Goal: Task Accomplishment & Management: Complete application form

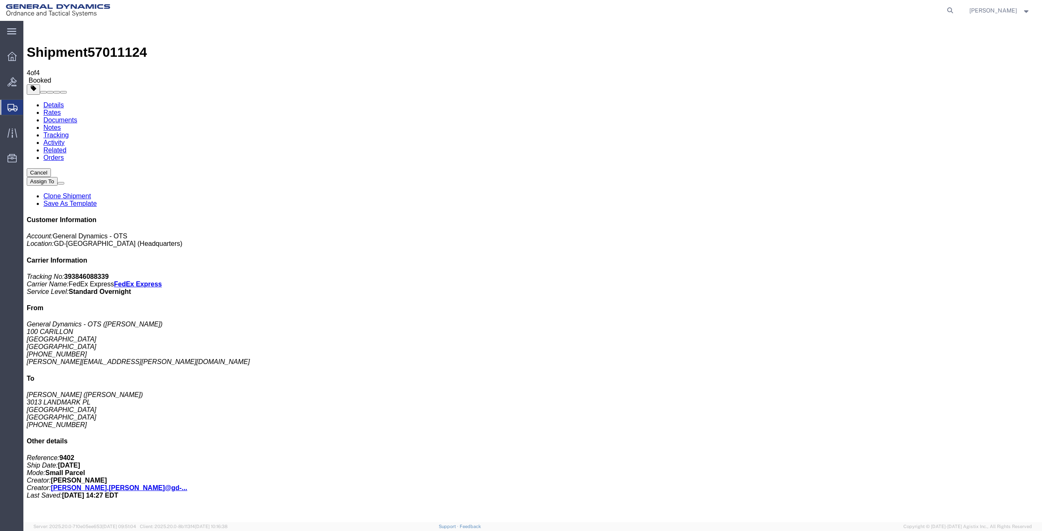
click at [0, 0] on span "Create Shipment" at bounding box center [0, 0] width 0 height 0
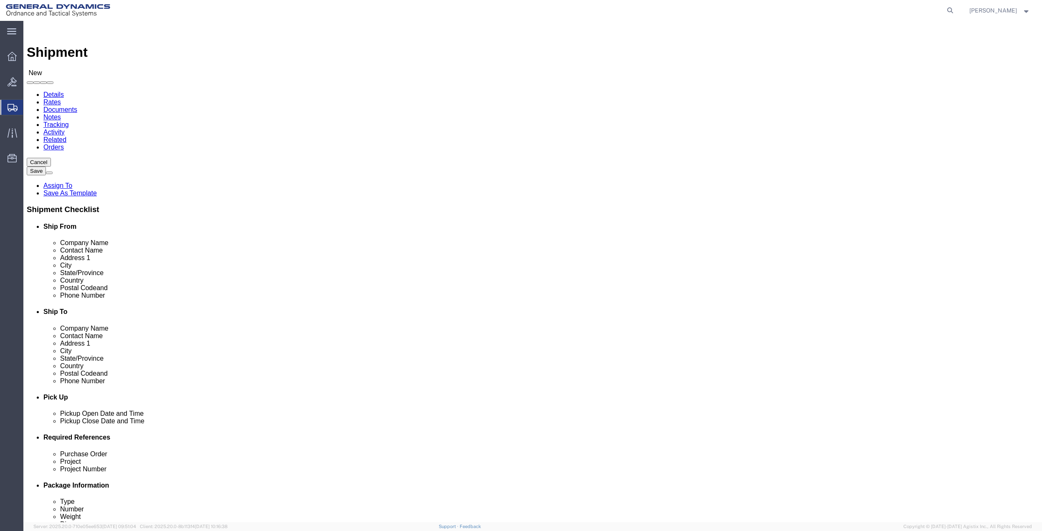
click input "text"
type input "creativ"
click p "- General Dynamics - OTS - (CREATIVE SERVICES) [STREET_ADDRESS]"
select select "FL"
type input "CREATIVE SERVICES"
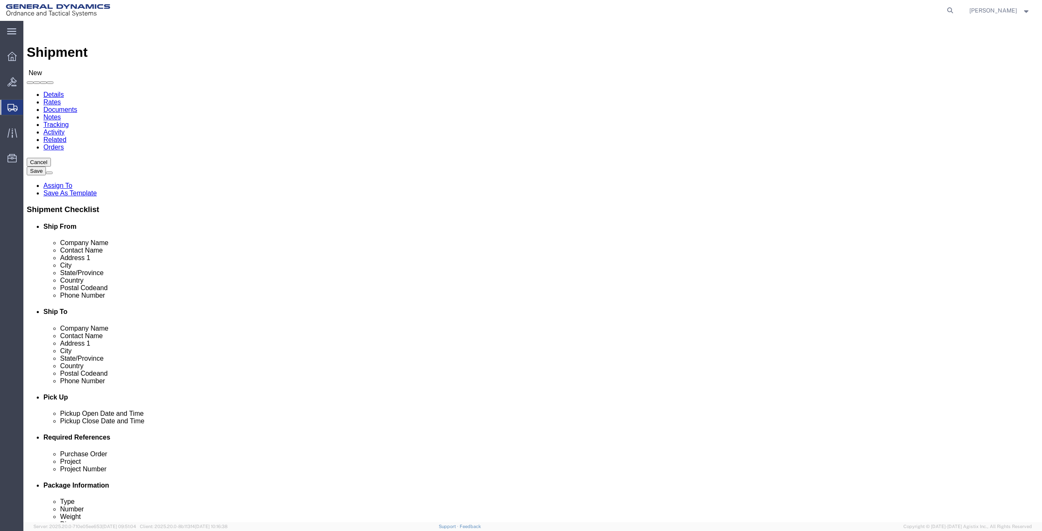
click input "text"
type input "[PERSON_NAME][EMAIL_ADDRESS][PERSON_NAME][DOMAIN_NAME]"
click input "text"
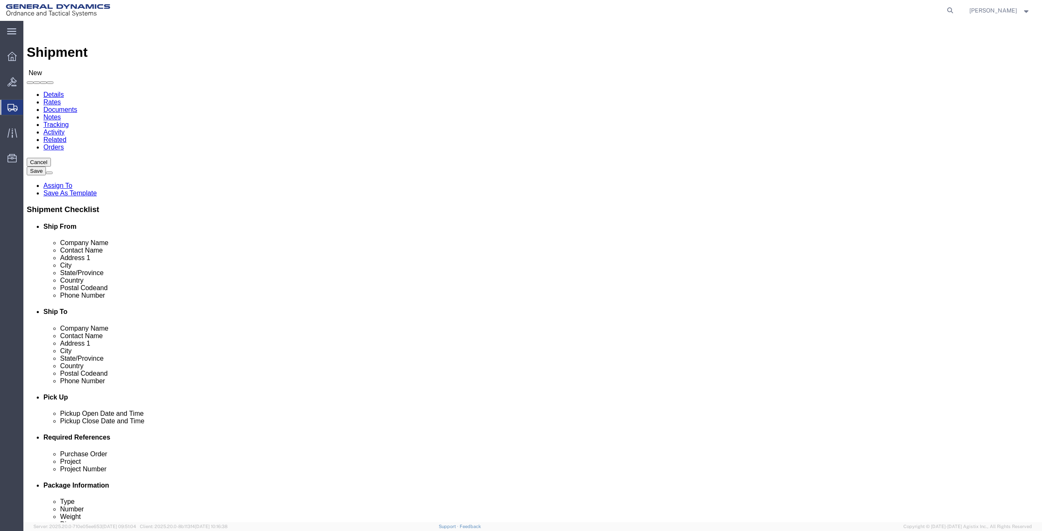
type input "[PERSON_NAME]"
click p "- [PERSON_NAME] - ([PERSON_NAME]) [STREET_ADDRESS]"
select select "VA"
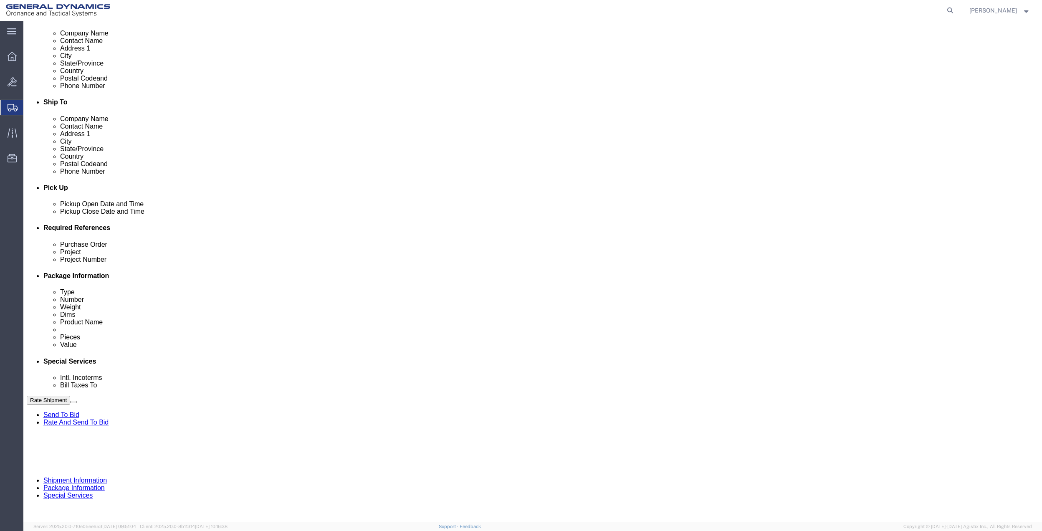
scroll to position [218, 0]
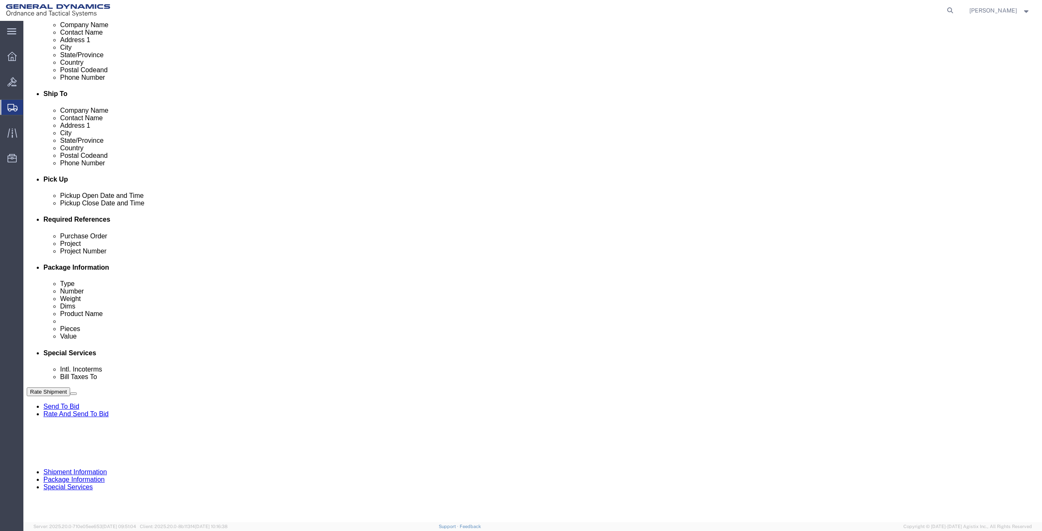
type input "[PERSON_NAME]"
drag, startPoint x: 814, startPoint y: 267, endPoint x: 799, endPoint y: 278, distance: 18.5
click button "Add reference"
click div "Purchase Order Project Project Number Select Account Type Activity ID Airline A…"
click input "text"
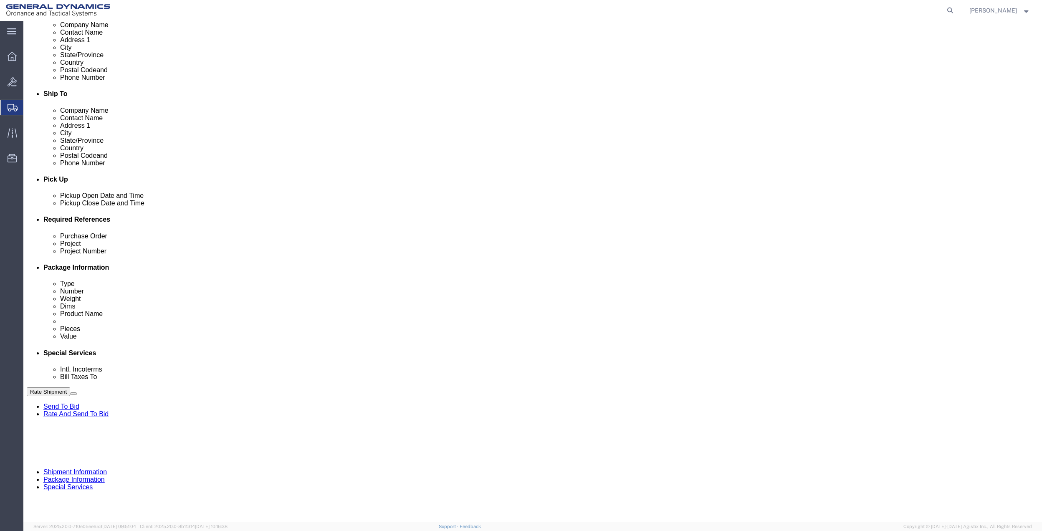
type input "10gag"
click input "text"
paste input "10gag"
type input "10gag"
click input "text"
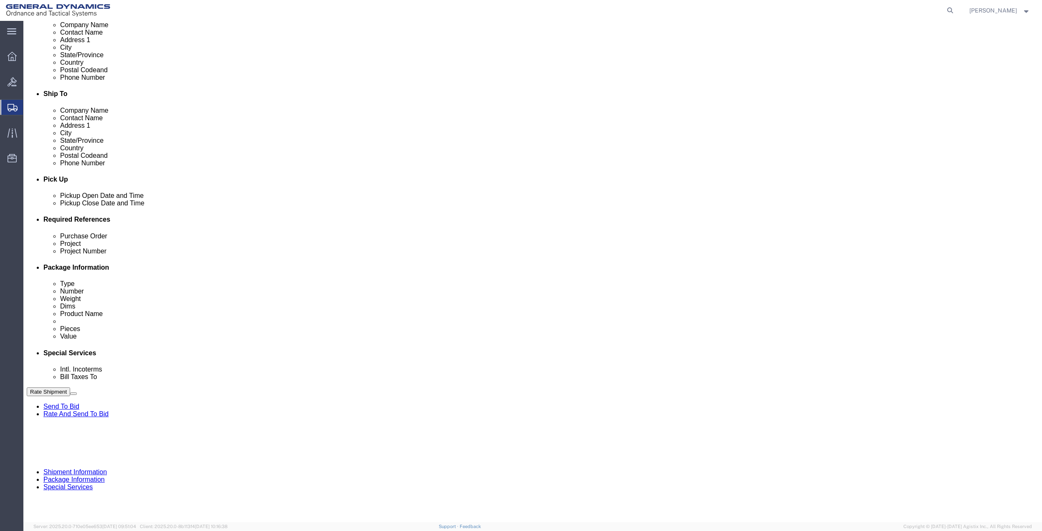
paste input "10gag"
type input "10gag"
click input "text"
paste input "10gag"
type input "10gag"
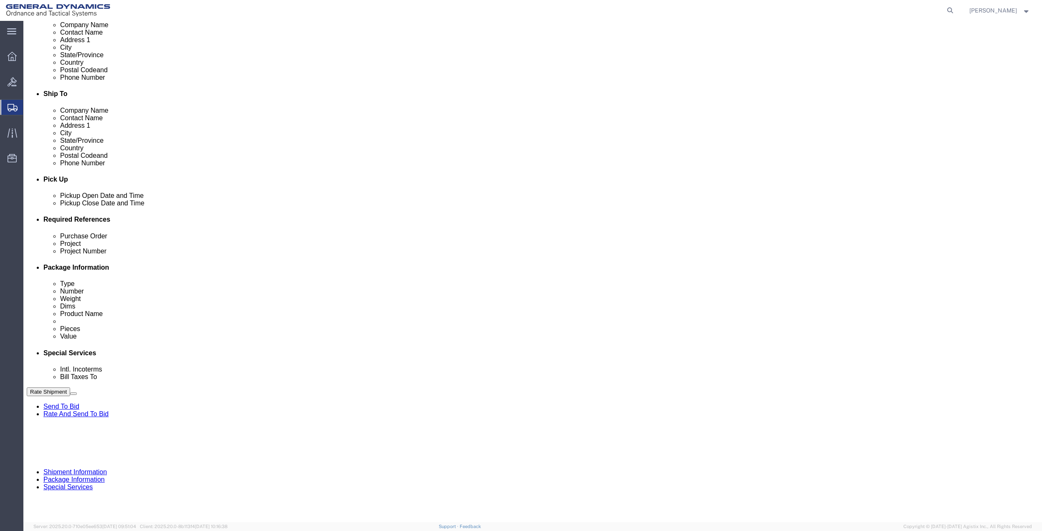
click select "Select Account Type Activity ID Airline Appointment Number ASN Batch Request # …"
select select "DEPT"
click select "Select Account Type Activity ID Airline Appointment Number ASN Batch Request # …"
click icon
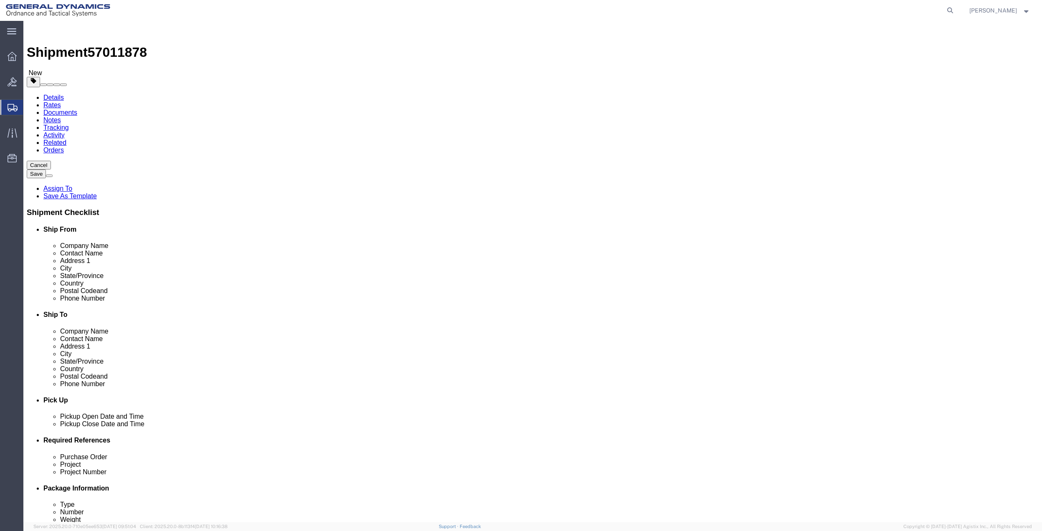
drag, startPoint x: 224, startPoint y: 171, endPoint x: 200, endPoint y: 150, distance: 31.4
click select "Select Bale(s) Basket(s) Bolt(s) Bottle(s) Buckets Bulk Bundle(s) Can(s) Cardbo…"
select select "PAK"
click select "Select Bale(s) Basket(s) Bolt(s) Bottle(s) Buckets Bulk Bundle(s) Can(s) Cardbo…"
type input "10.25"
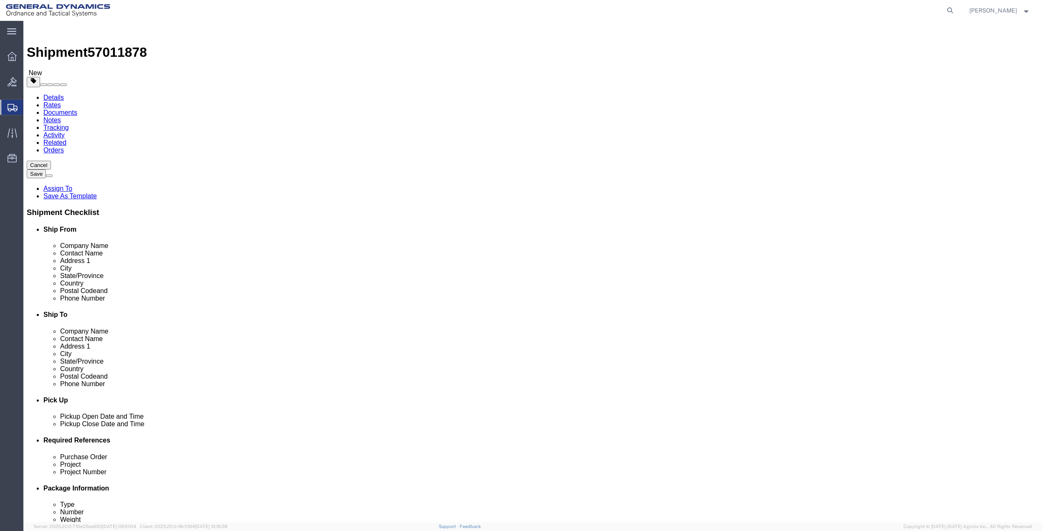
type input "12.75"
type input "1.00"
drag, startPoint x: 173, startPoint y: 182, endPoint x: 175, endPoint y: 192, distance: 10.7
click input "10.25"
click input "0.00"
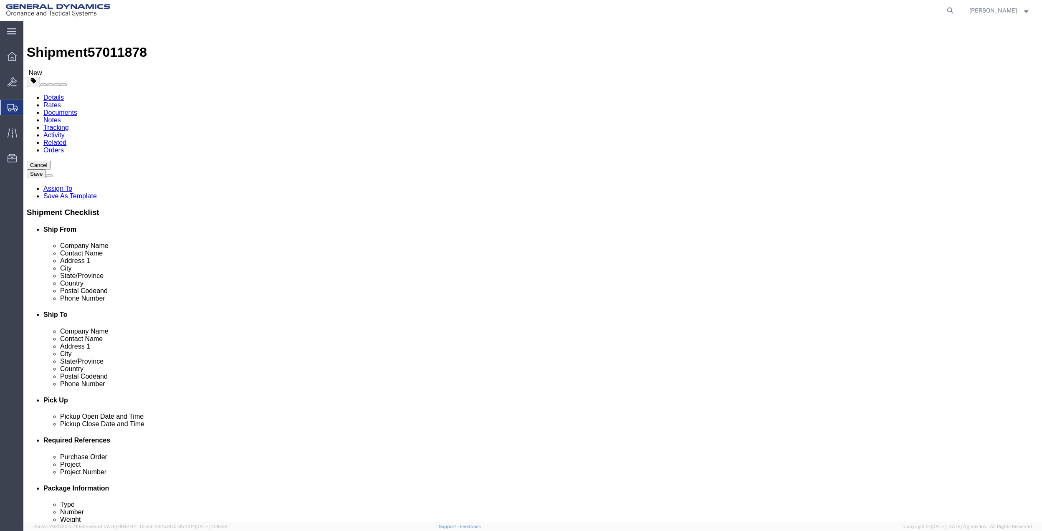
click input "0.00"
type input "1"
click div "1 x PAK Package Type Select Bale(s) Basket(s) Bolt(s) Bottle(s) Buckets Bulk Bu…"
click link "Add Content"
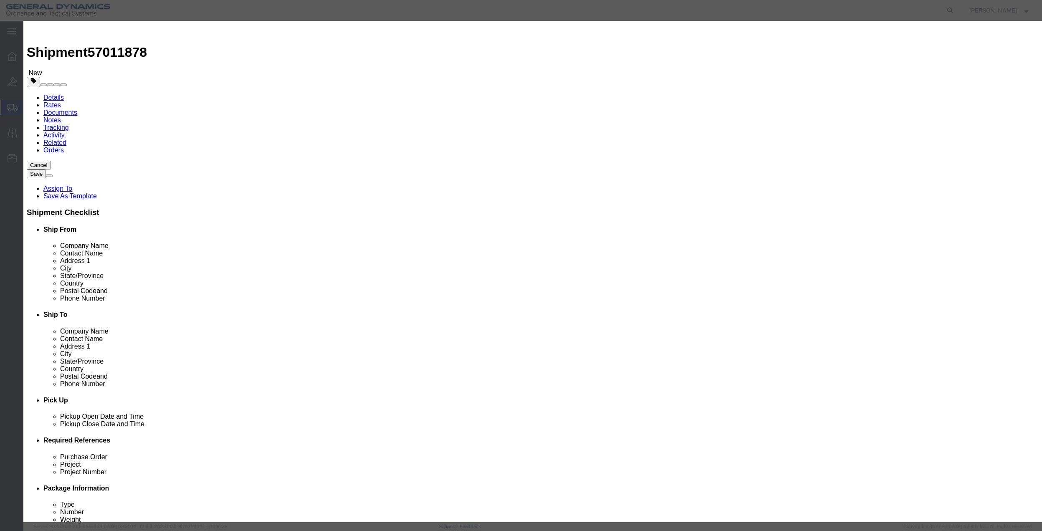
click input "text"
type input "misc"
type input "100"
click input "0"
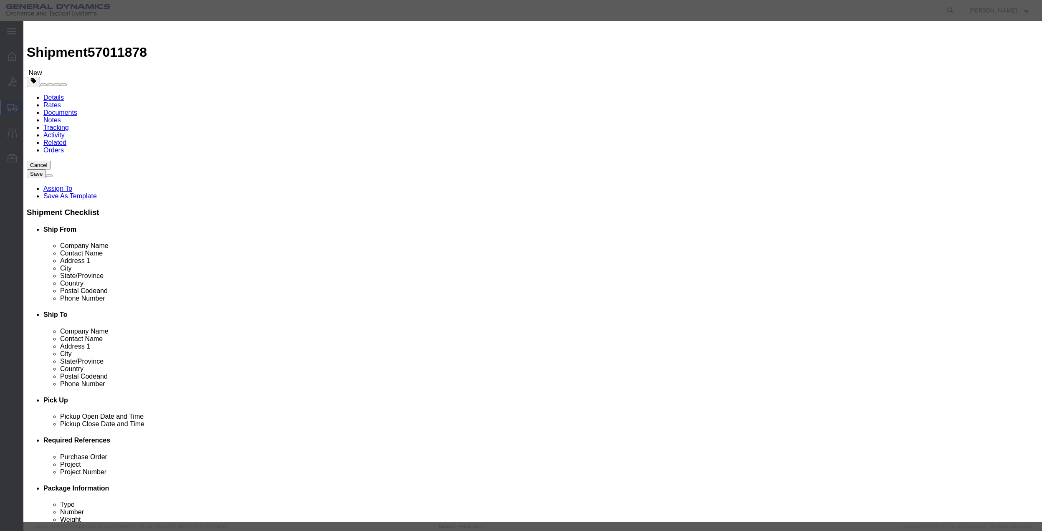
type input "01"
click select "Select 50 55 60 65 70 85 92.5 100 125 175 250 300 400"
select select "70"
click select "Select 50 55 60 65 70 85 92.5 100 125 175 250 300 400"
click button "Save & Close"
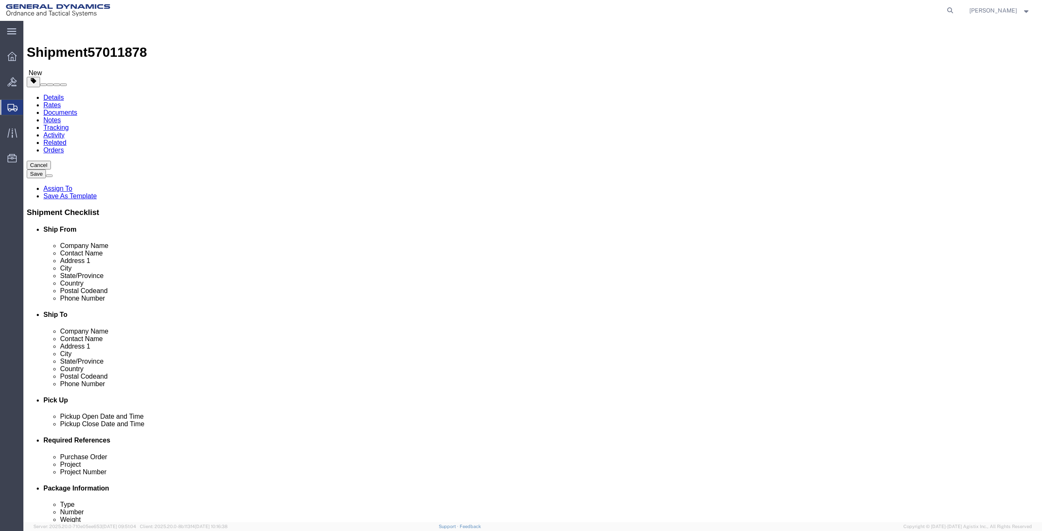
click icon
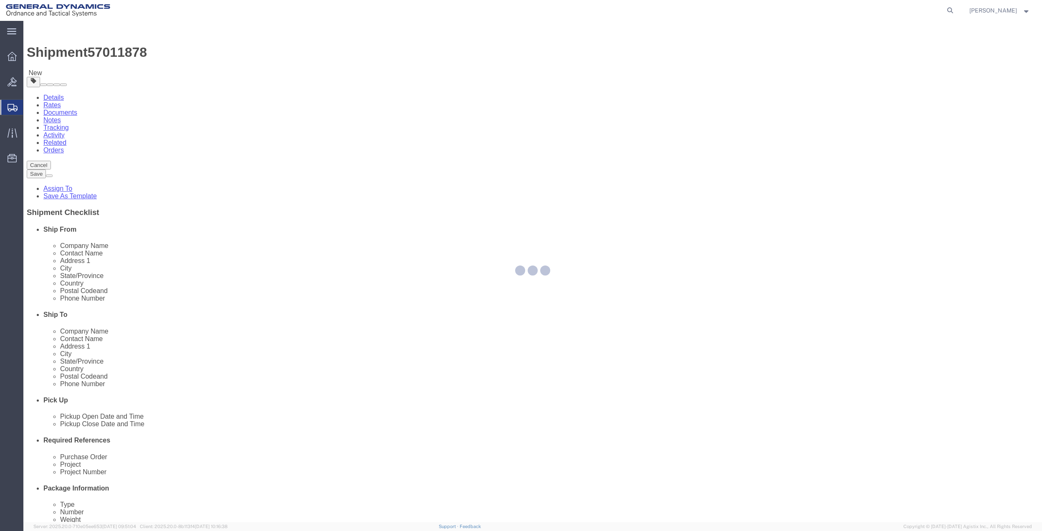
select select
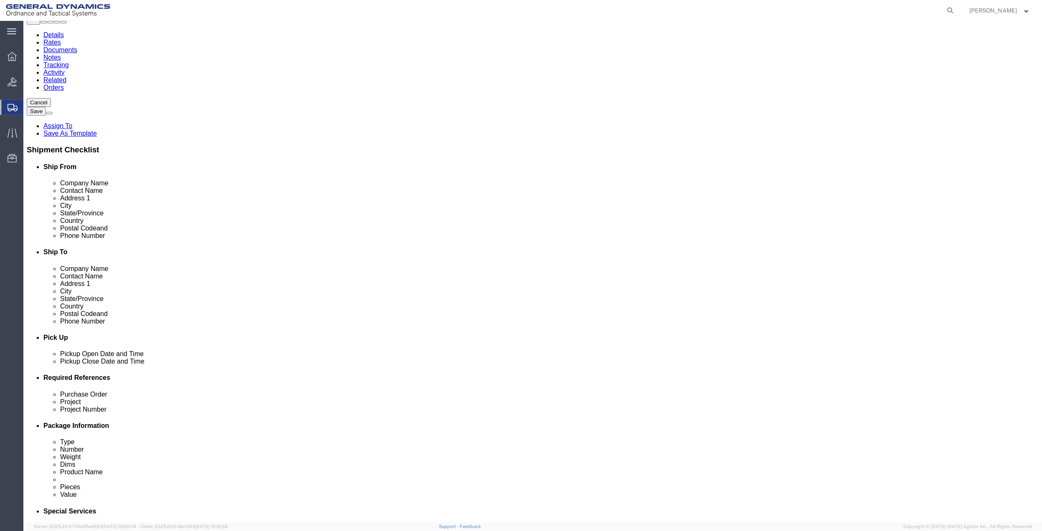
scroll to position [278, 0]
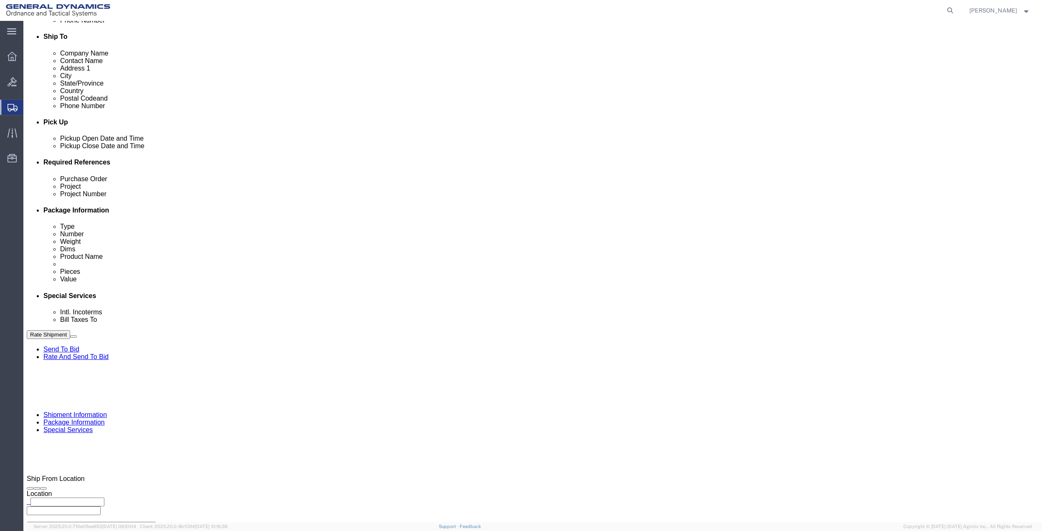
click select "Select Buyer Cost Center Department Operations Number Order Number Sales Person"
select select "DEPARTMENT"
click select "Select Buyer Cost Center Department Operations Number Order Number Sales Person"
click select "Select [GEOGRAPHIC_DATA] [GEOGRAPHIC_DATA] [GEOGRAPHIC_DATA] [GEOGRAPHIC_DATA] …"
select select "1763983"
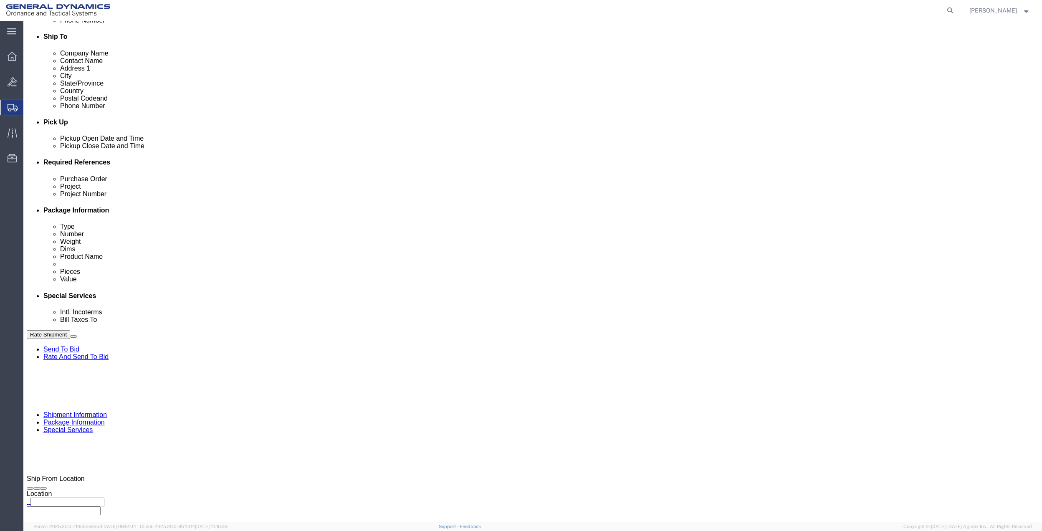
click select "Select [GEOGRAPHIC_DATA] [GEOGRAPHIC_DATA] [GEOGRAPHIC_DATA] [GEOGRAPHIC_DATA] …"
click select "Select 10AFM 10GAG 10GAH 10GFL 10GFO 10GIE 10GIS 30MABS St [PERSON_NAME] Program"
select select "214681"
click select "Select 10AFM 10GAG 10GAH 10GFL 10GFO 10GIE 10GIS 30MABS St [PERSON_NAME] Program"
click input "General Dynamics OTS % Data2Logistics"
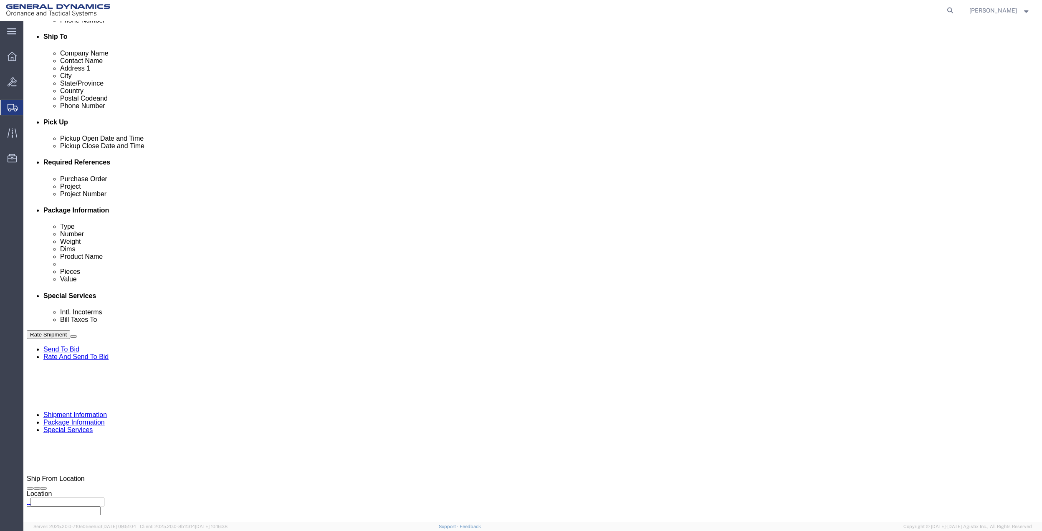
click input "General Dynamics OTS % Data2Logistics"
click p "- GEDOTS %DATA 2 LOGISTICS - (GEDOTS %DATA 2 LOGISTICS) [GEOGRAPHIC_DATA][PERSO…"
type input "GEDOTS %DATA 2 LOGISTICS"
type input "PO BOX 61050"
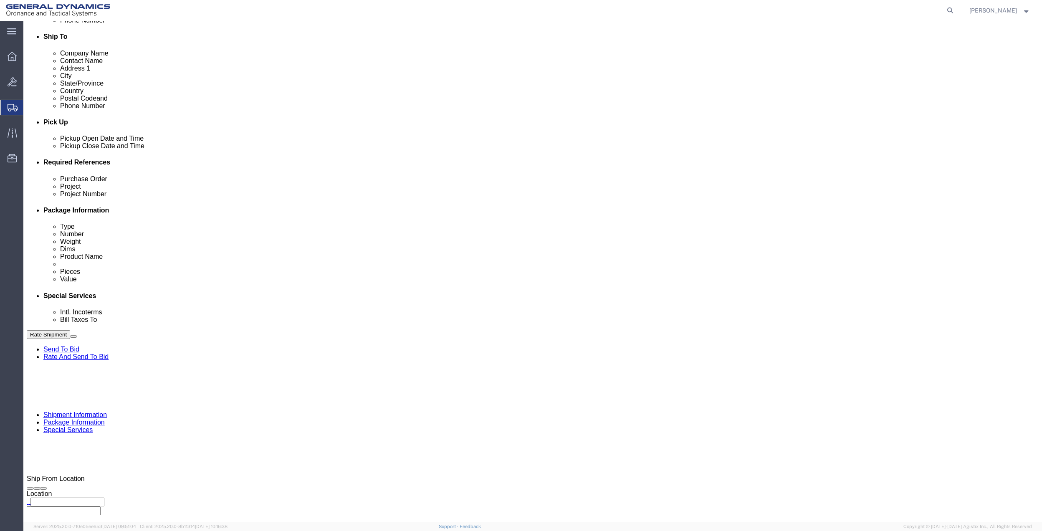
select select "FL"
type input "GEDOTS %DATA 2 LOGISTICS"
type input "FORT [PERSON_NAME]"
type input "33906"
type input "GEDOTS %DATA 2 LOGISTICS"
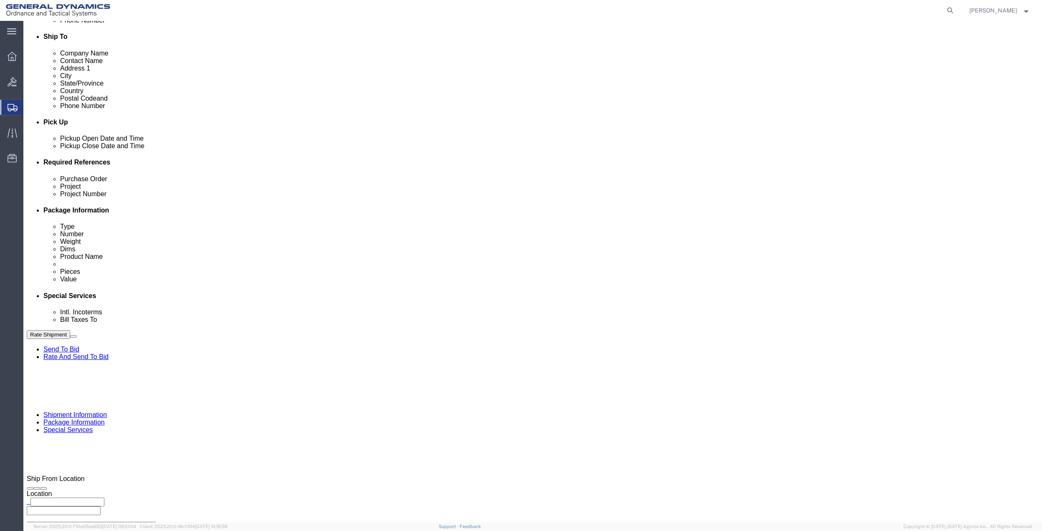
click button "Rate Shipment"
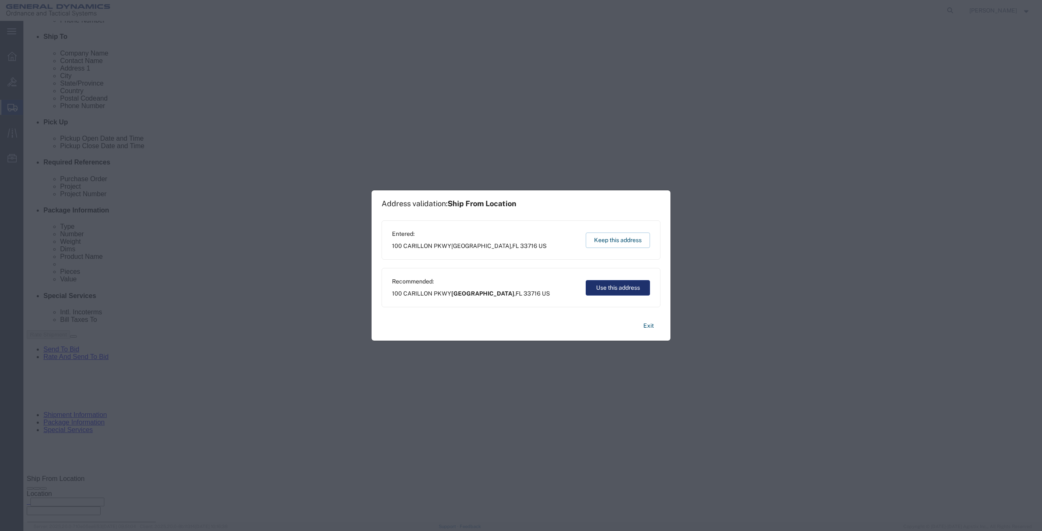
click at [610, 285] on button "Use this address" at bounding box center [618, 287] width 64 height 15
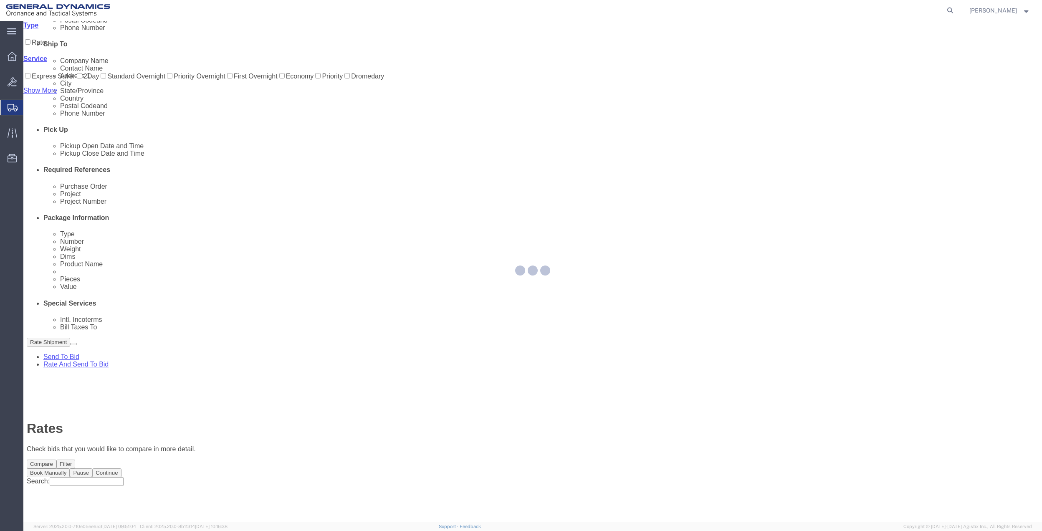
scroll to position [0, 0]
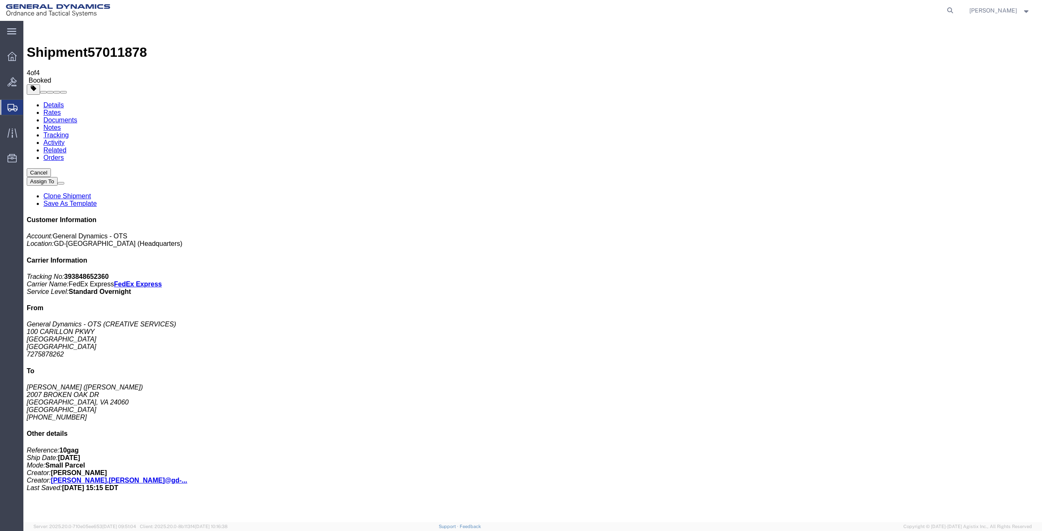
drag, startPoint x: 114, startPoint y: 162, endPoint x: 869, endPoint y: 117, distance: 756.9
click at [0, 0] on span "Create Shipment" at bounding box center [0, 0] width 0 height 0
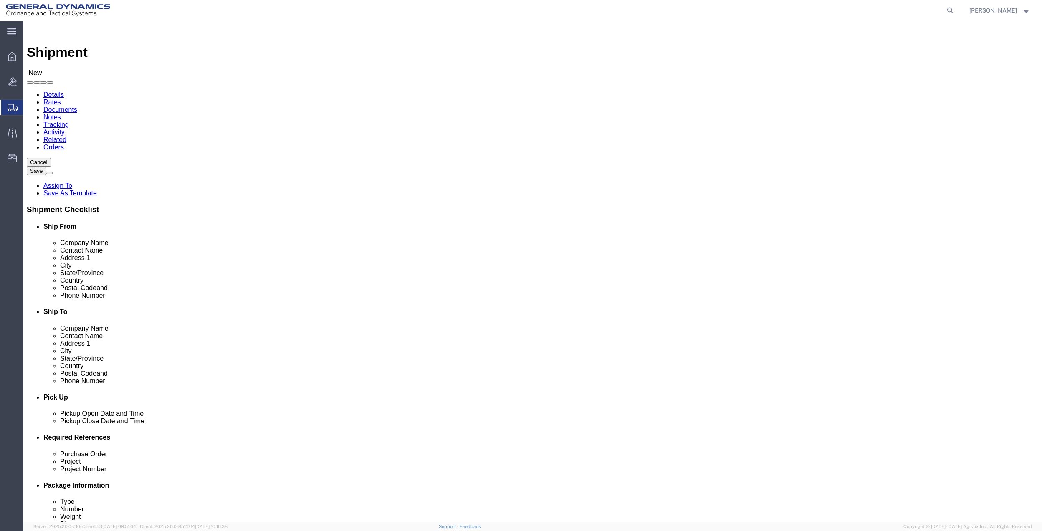
click input "text"
type input "emerso"
click p "- General Dynamics - OTS - ([PERSON_NAME]) [STREET_ADDRESS] [GEOGRAPHIC_DATA], …"
select select "FL"
type input "[PERSON_NAME]"
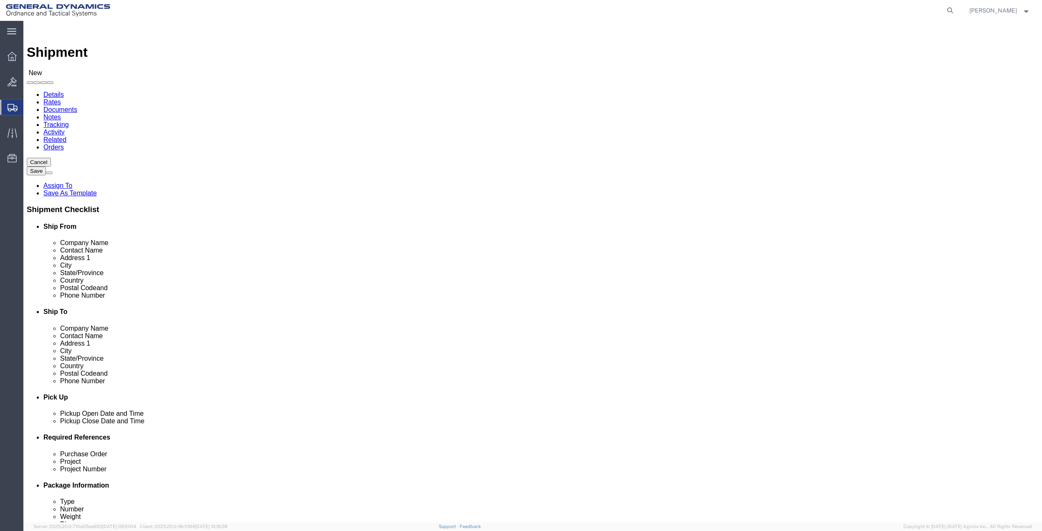
click input "text"
type input "linden"
click input "Postal Code"
type input "07036"
click input "text"
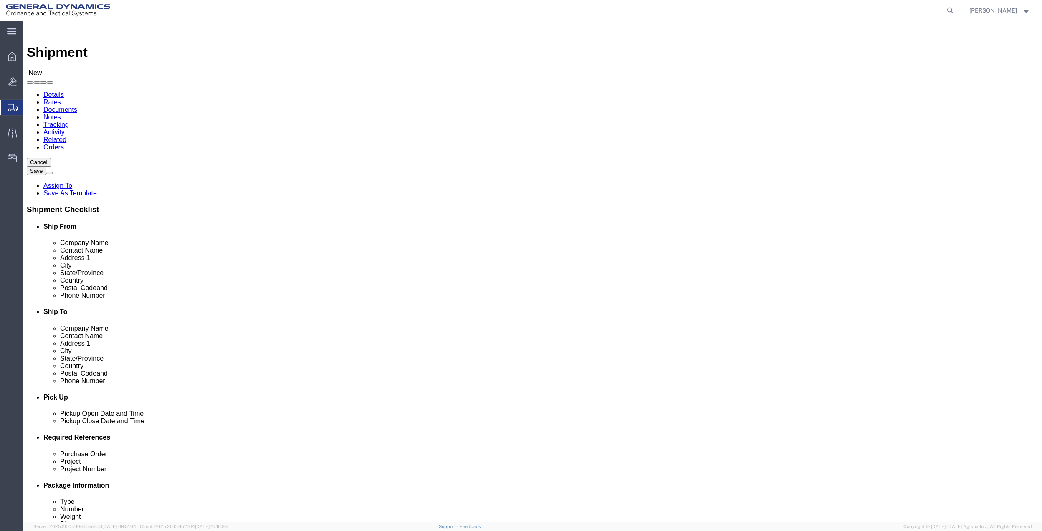
click input "text"
type input "[PHONE_NUMBER]"
drag, startPoint x: 622, startPoint y: 285, endPoint x: 613, endPoint y: 268, distance: 19.1
click input "text"
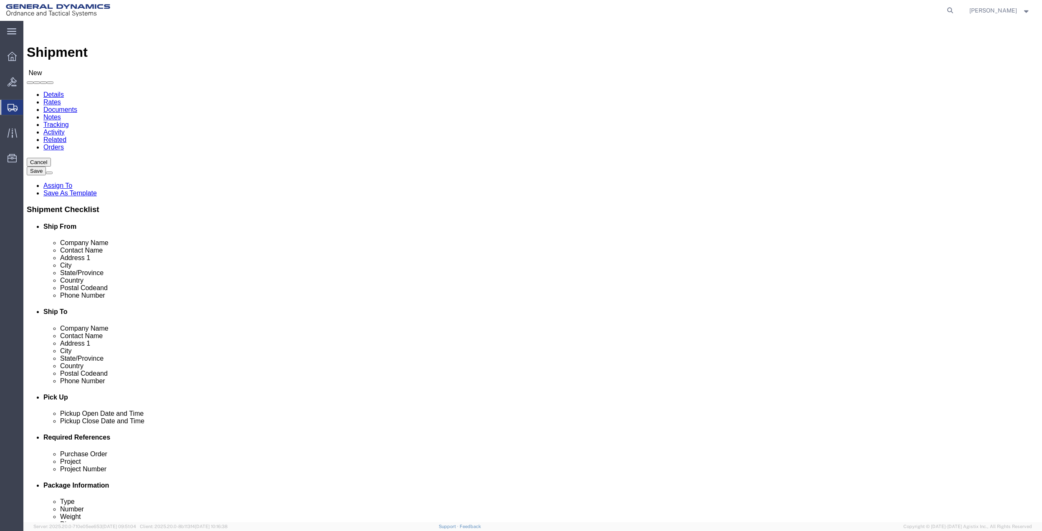
paste input "[PHONE_NUMBER]"
type input "[PHONE_NUMBER]"
click input "text"
type input "[STREET_ADDRESS][PERSON_NAME]"
click input "text"
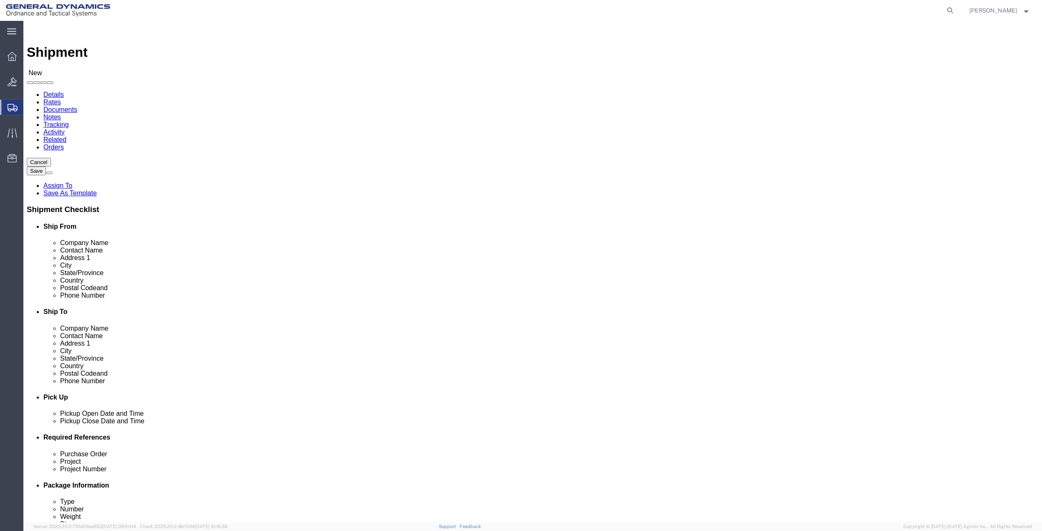
type input "[PERSON_NAME]"
click input "text"
type input "PARAMOUNT METAL FINISHING"
click span
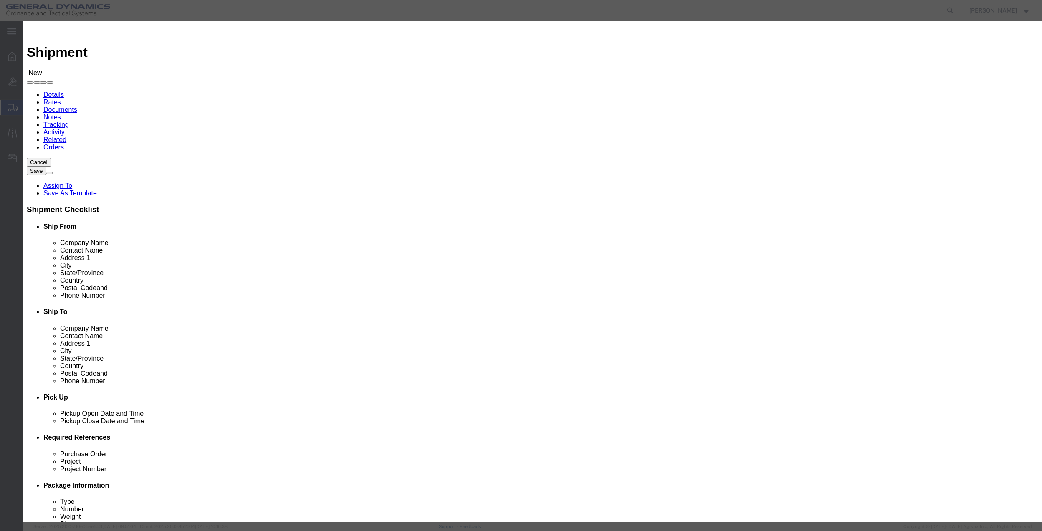
click td
click input "checkbox"
checkbox input "true"
click button "Save"
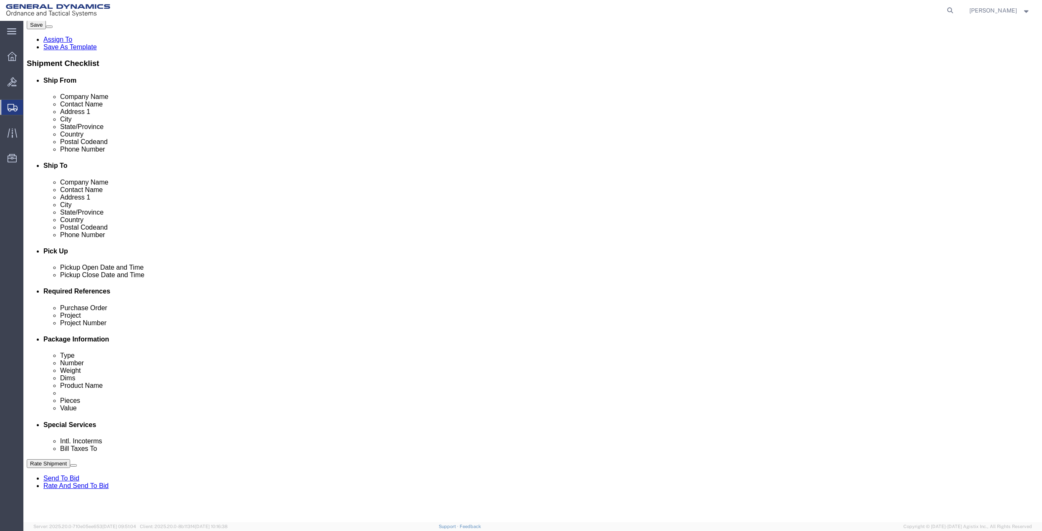
scroll to position [218, 0]
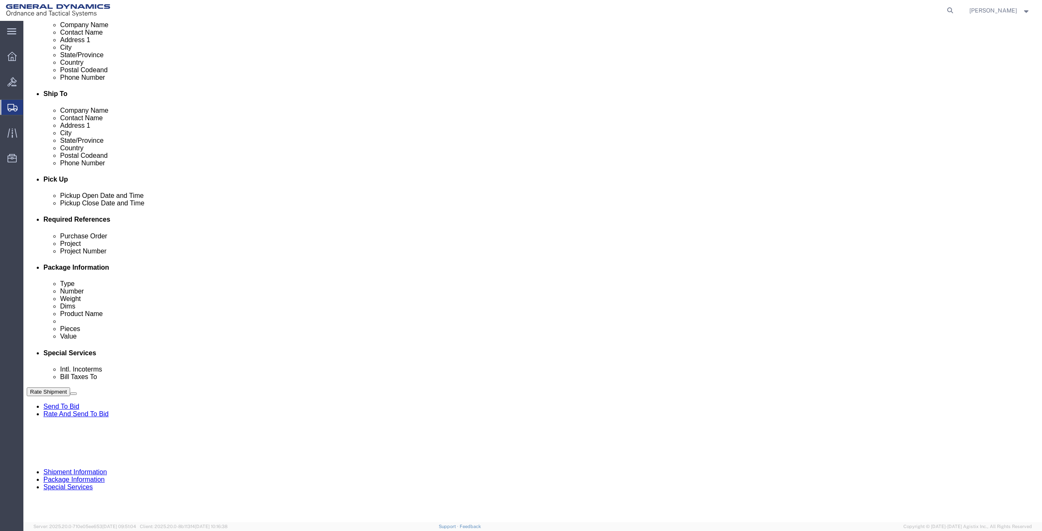
click button "Add reference"
click input "text"
type input "5010"
click input "text"
paste input "5010"
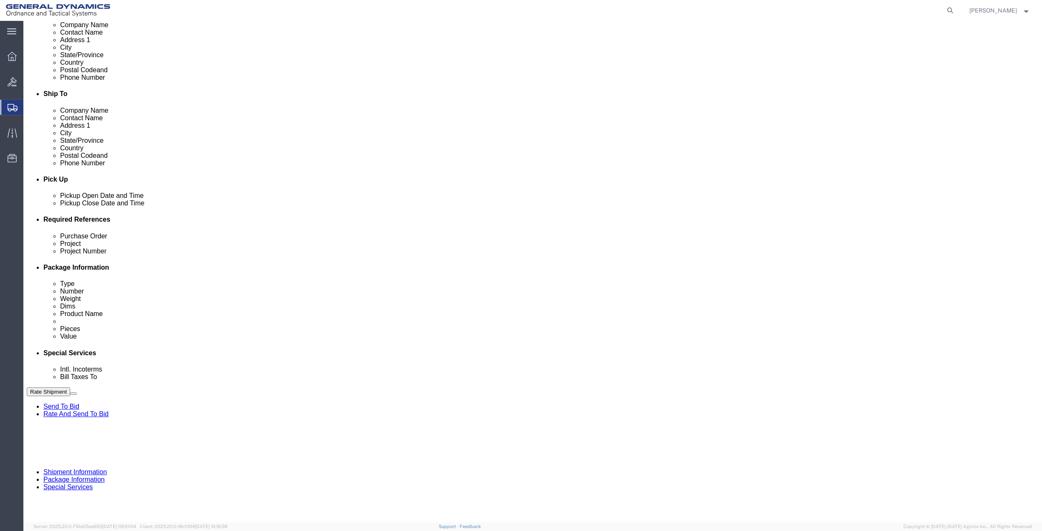
type input "5010"
click div "Purchase Order Project 5010 Project Number 5010 Select Account Type Activity ID…"
click input "text"
paste input "5010"
type input "5010"
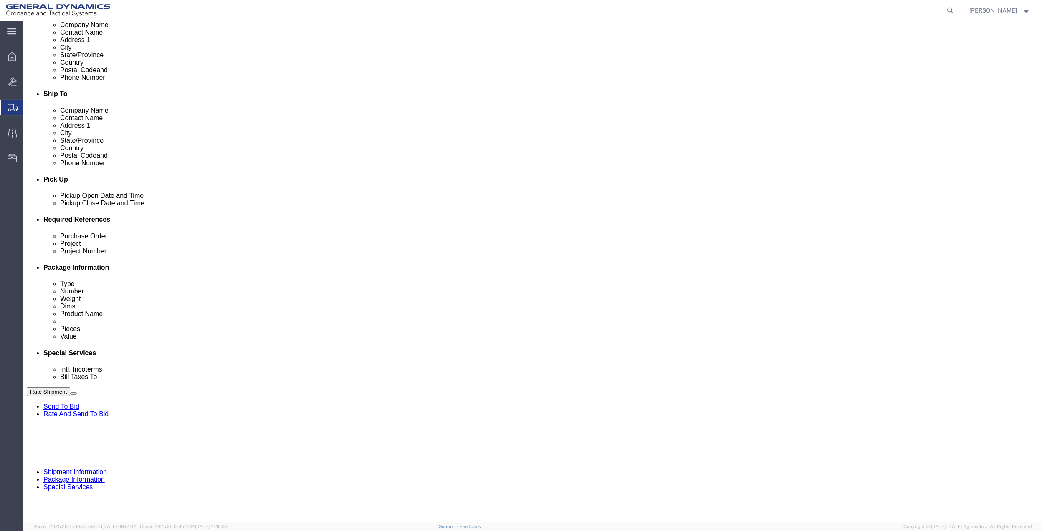
click input "text"
paste input "5010"
type input "5010"
click select "Select Account Type Activity ID Airline Appointment Number ASN Batch Request # …"
select select "DEPT"
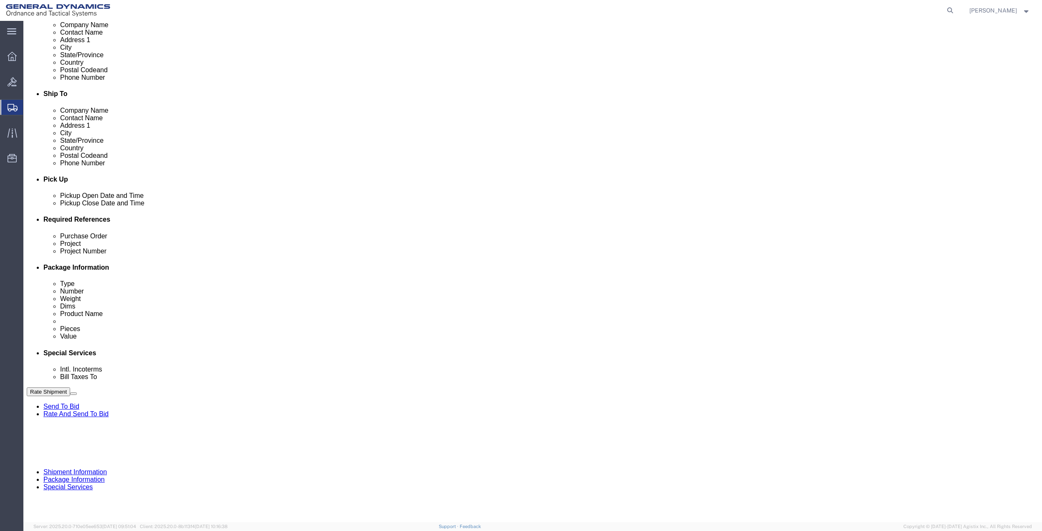
click select "Select Account Type Activity ID Airline Appointment Number ASN Batch Request # …"
click link "Package Information"
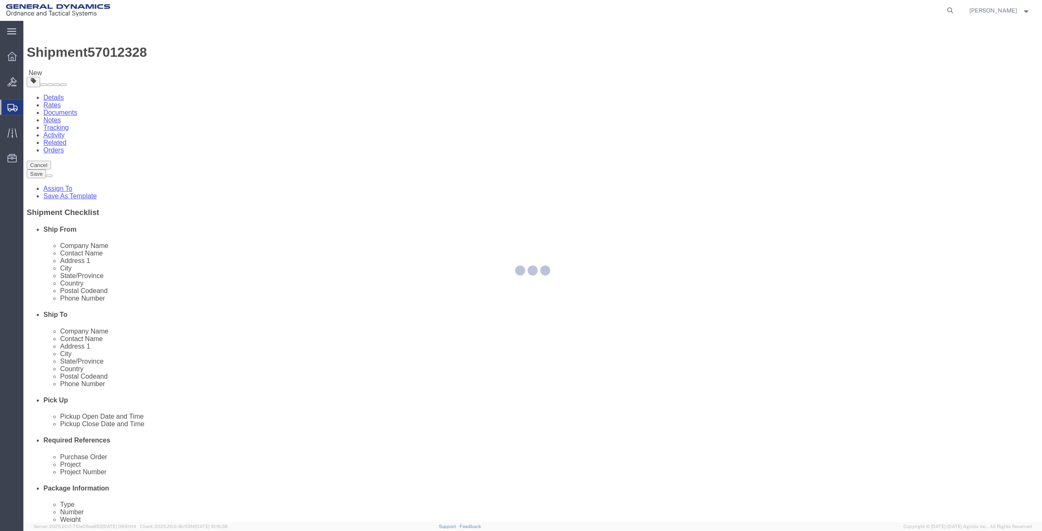
select select "CBOX"
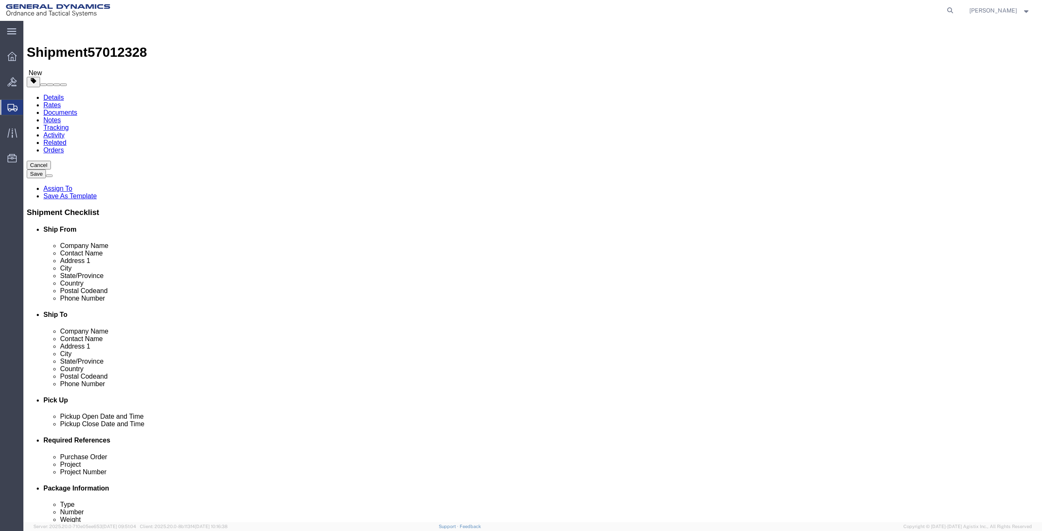
click select "Select Bale(s) Basket(s) Bolt(s) Bottle(s) Buckets Bulk Bundle(s) Can(s) Cardbo…"
drag, startPoint x: 38, startPoint y: 360, endPoint x: 64, endPoint y: 350, distance: 27.2
click div "Shipment 57012328 New Details Rates Documents Notes Tracking Activity Related O…"
click input "text"
type input "27"
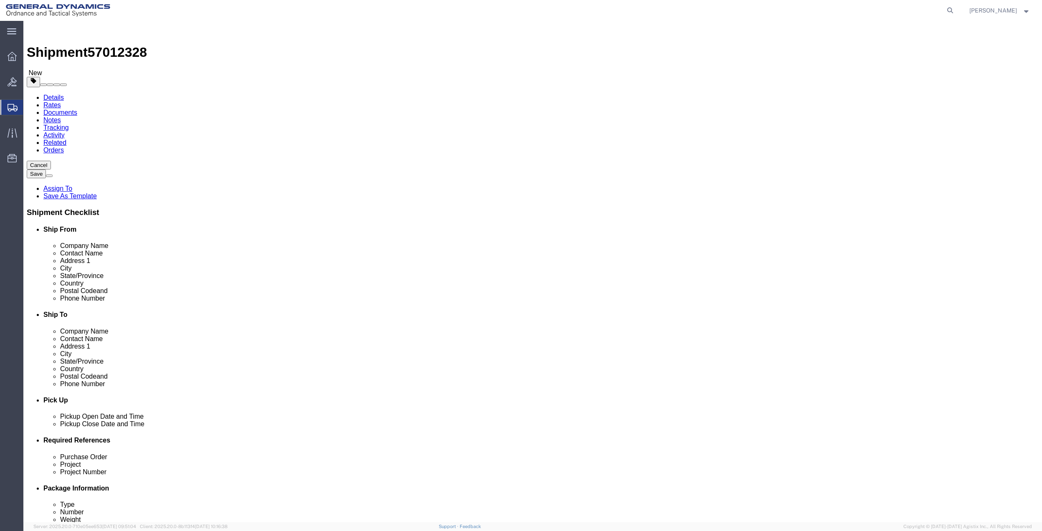
type input "7"
type input "38"
click link "Add Content"
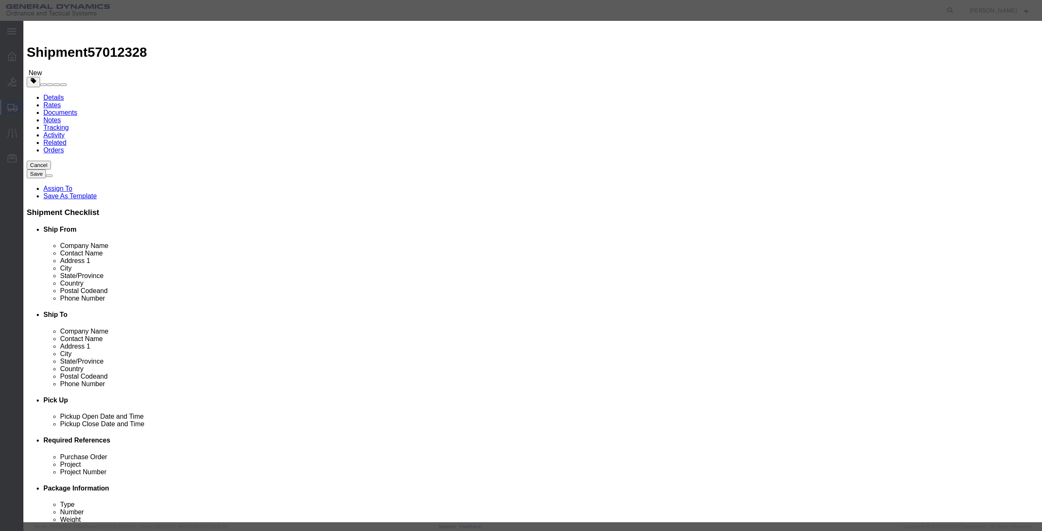
click input "text"
type input "misc"
type input "100"
click input "0"
type input "01"
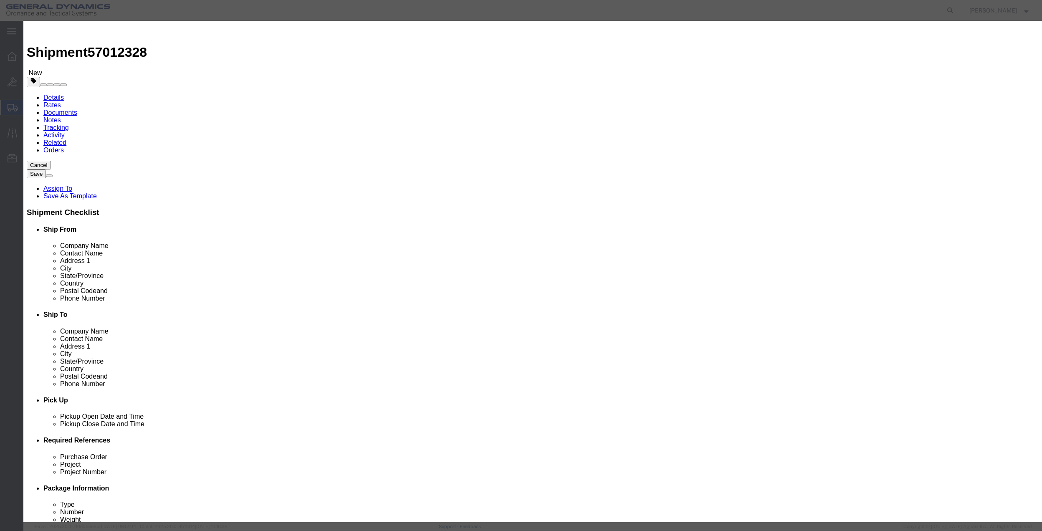
drag, startPoint x: 388, startPoint y: 112, endPoint x: 390, endPoint y: 118, distance: 6.1
click select "Select 50 55 60 65 70 85 92.5 100 125 175 250 300 400"
select select "70"
click select "Select 50 55 60 65 70 85 92.5 100 125 175 250 300 400"
click button "Save & Close"
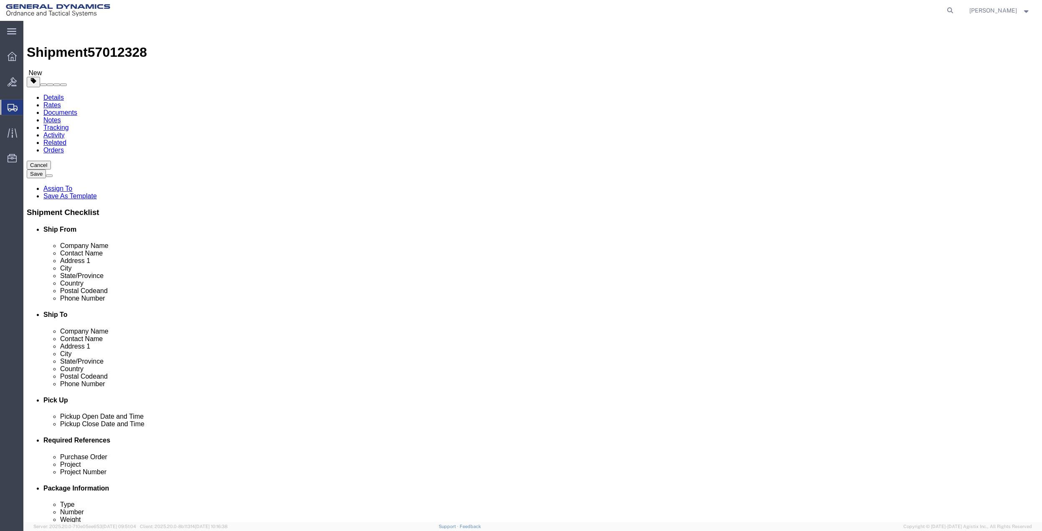
click link "Special Services"
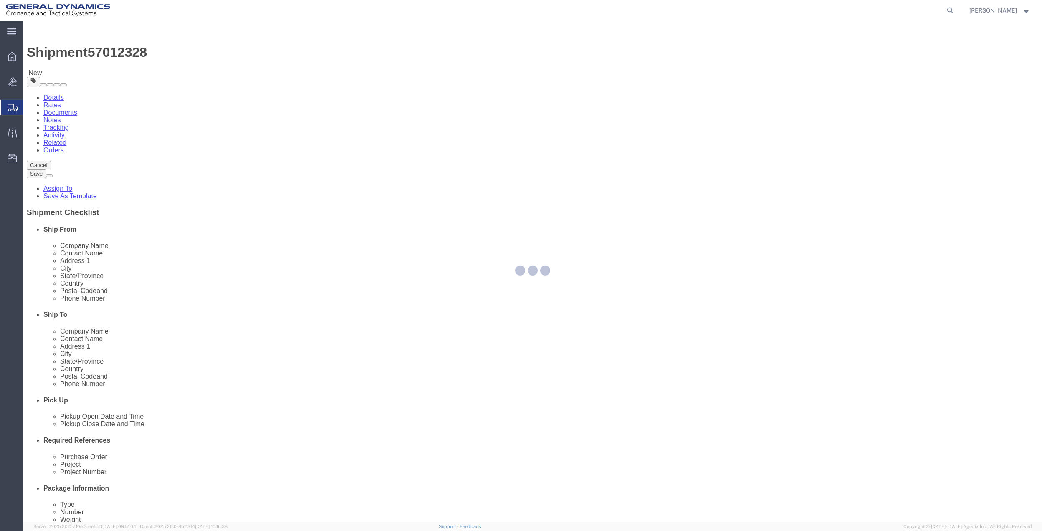
select select
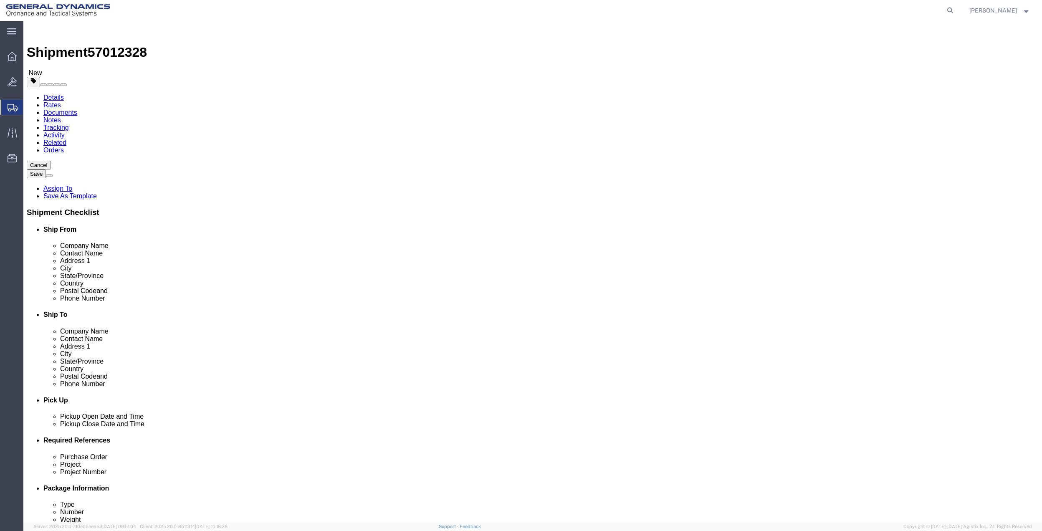
click link "Shipment Information"
click link "Package Information"
drag, startPoint x: 183, startPoint y: 193, endPoint x: 111, endPoint y: 193, distance: 71.8
click div "Weight 38 Select kgs lbs Ship. t°"
type input "14"
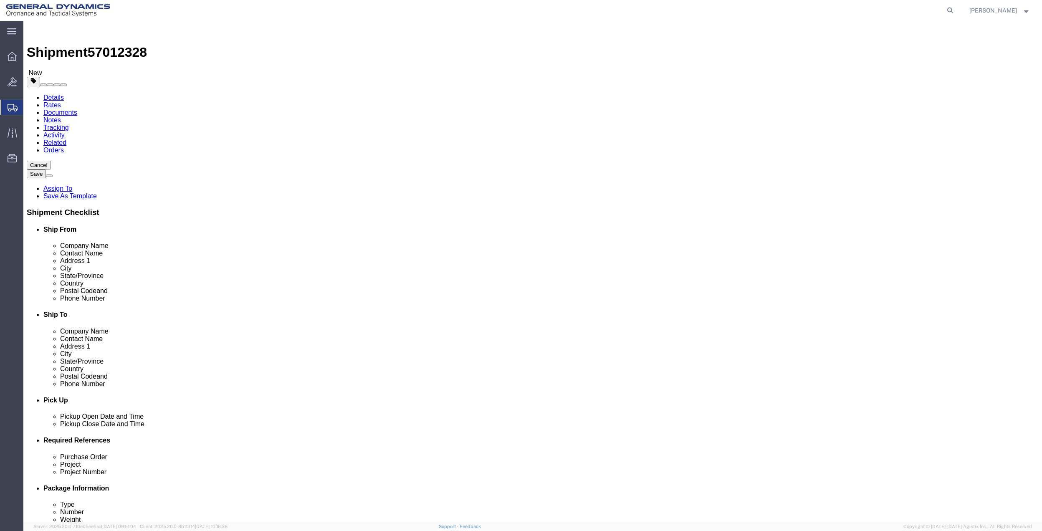
click icon
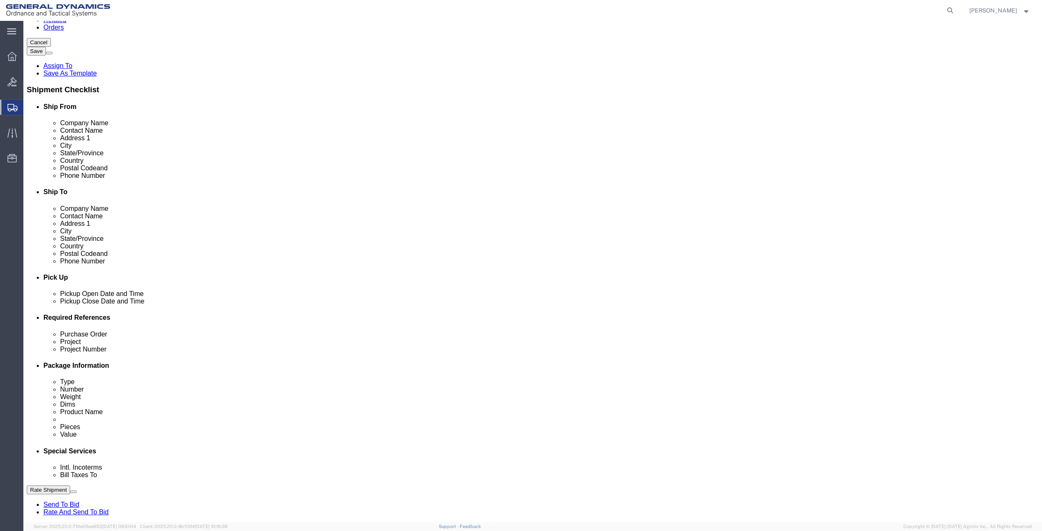
scroll to position [278, 0]
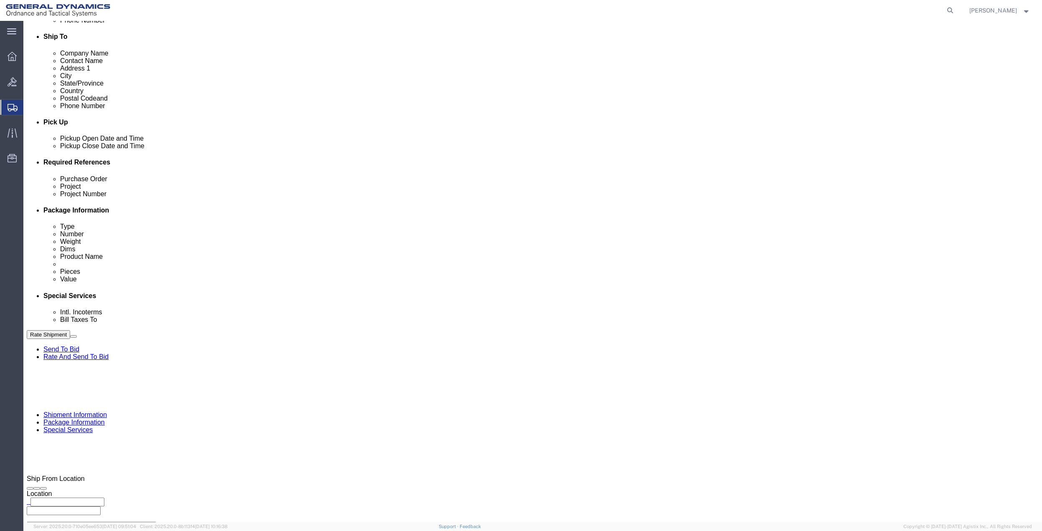
click select "Select Buyer Cost Center Department Operations Number Order Number Sales Person"
select select "DEPARTMENT"
click select "Select Buyer Cost Center Department Operations Number Order Number Sales Person"
click select "Select [GEOGRAPHIC_DATA] [GEOGRAPHIC_DATA] [GEOGRAPHIC_DATA] [GEOGRAPHIC_DATA] …"
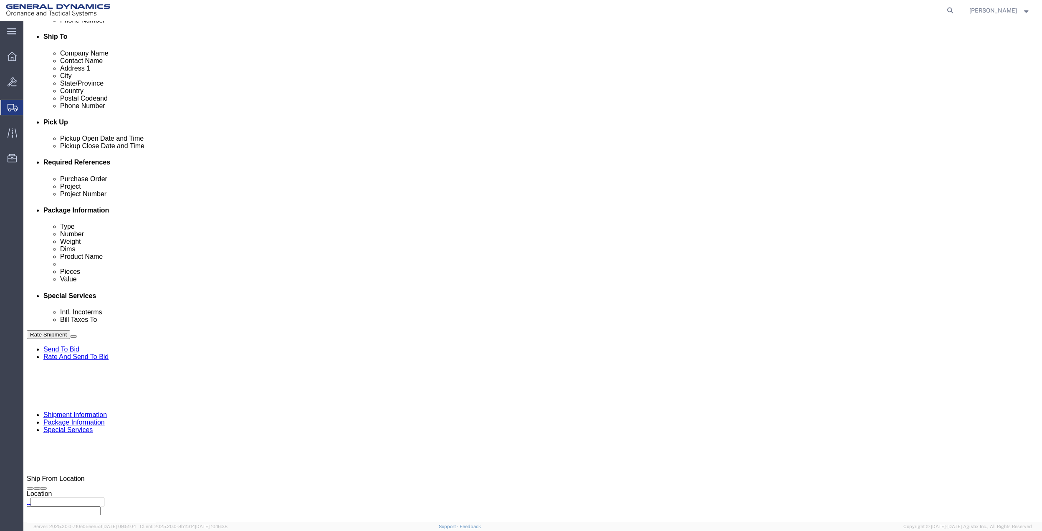
click select "Select [GEOGRAPHIC_DATA] [GEOGRAPHIC_DATA] [GEOGRAPHIC_DATA] [GEOGRAPHIC_DATA] …"
select select "1763983"
click select "Select [GEOGRAPHIC_DATA] [GEOGRAPHIC_DATA] [GEOGRAPHIC_DATA] [GEOGRAPHIC_DATA] …"
click select "Select 10AFM 10GAG 10GAH 10GFL 10GFO 10GIE 10GIS 30MABS St [PERSON_NAME] Program"
select select "214681"
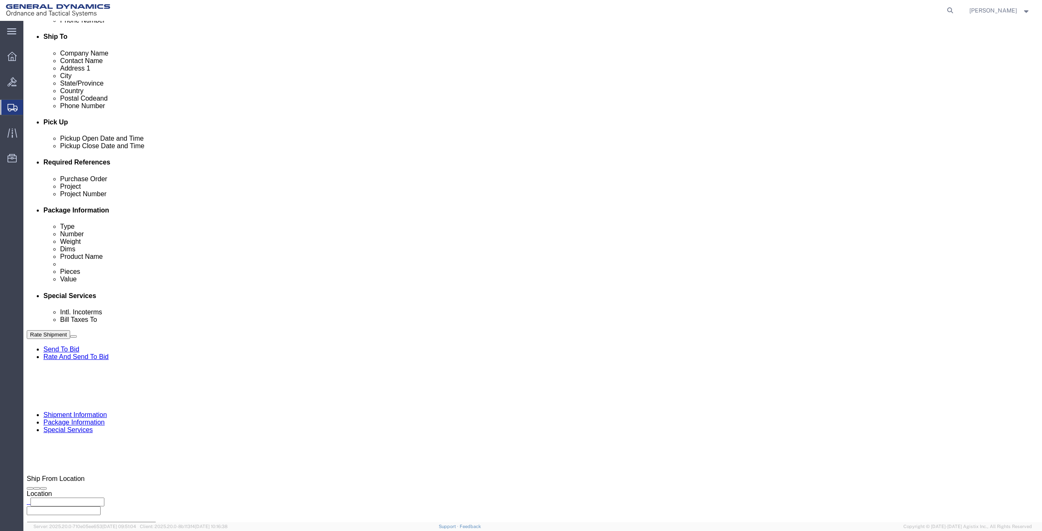
click select "Select 10AFM 10GAG 10GAH 10GFL 10GFO 10GIE 10GIS 30MABS St [PERSON_NAME] Program"
click h4 "Bill shipment to - Third Party"
drag, startPoint x: 308, startPoint y: 343, endPoint x: 303, endPoint y: 353, distance: 11.4
click input "General Dynamics OTS % Data2Logistics"
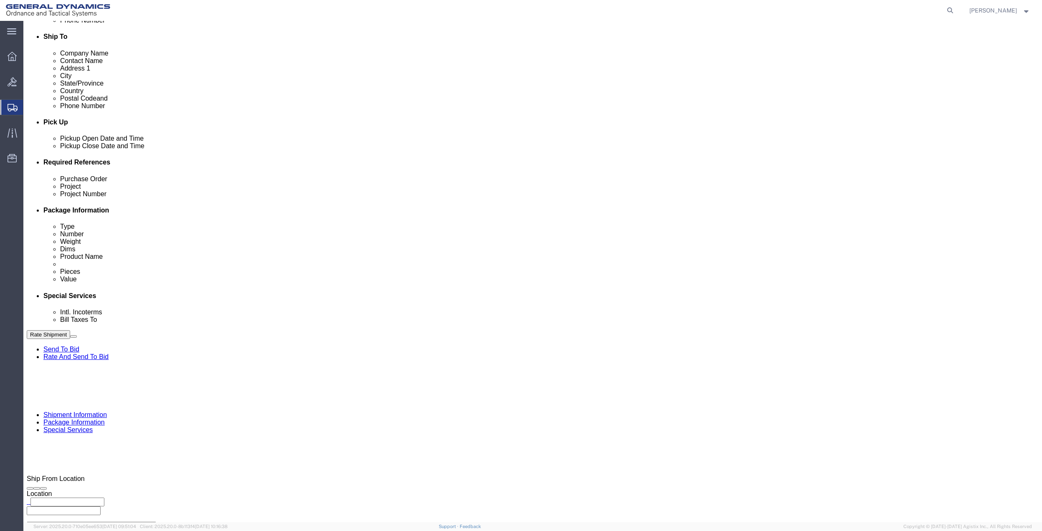
click input "General Dynamics OTS % Data2Logistics"
click p "- GEDOTS %DATA 2 LOGISTICS - (GEDOTS %DATA 2 LOGISTICS) [GEOGRAPHIC_DATA][PERSO…"
type input "GEDOTS %DATA 2 LOGISTICS"
type input "PO BOX 61050"
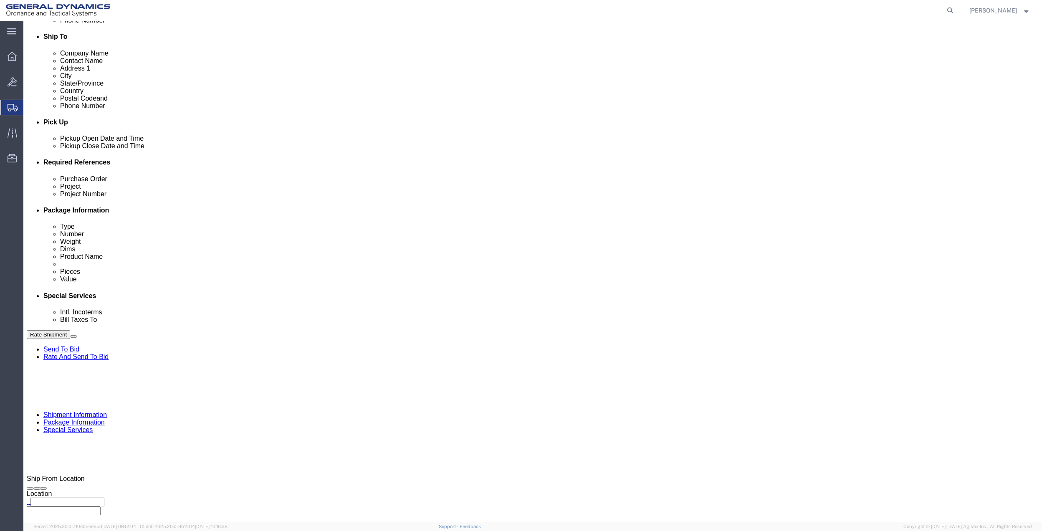
type input "GEDOTS %DATA 2 LOGISTICS"
type input "FORT [PERSON_NAME]"
type input "33906"
select select "FL"
type input "GEDOTS %DATA 2 LOGISTICS"
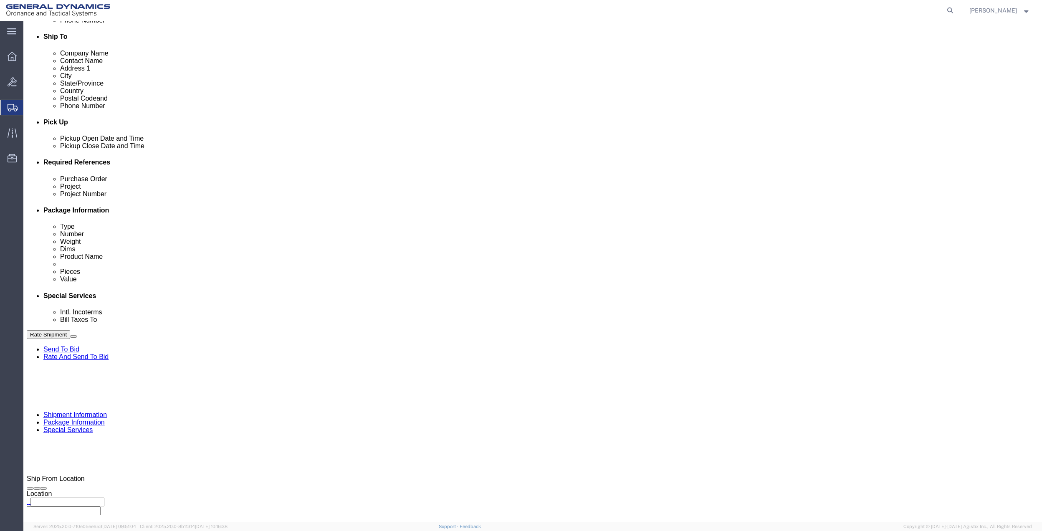
click div "Rate Shipment Send To Bid Rate And Send To Bid"
click button "Rate Shipment"
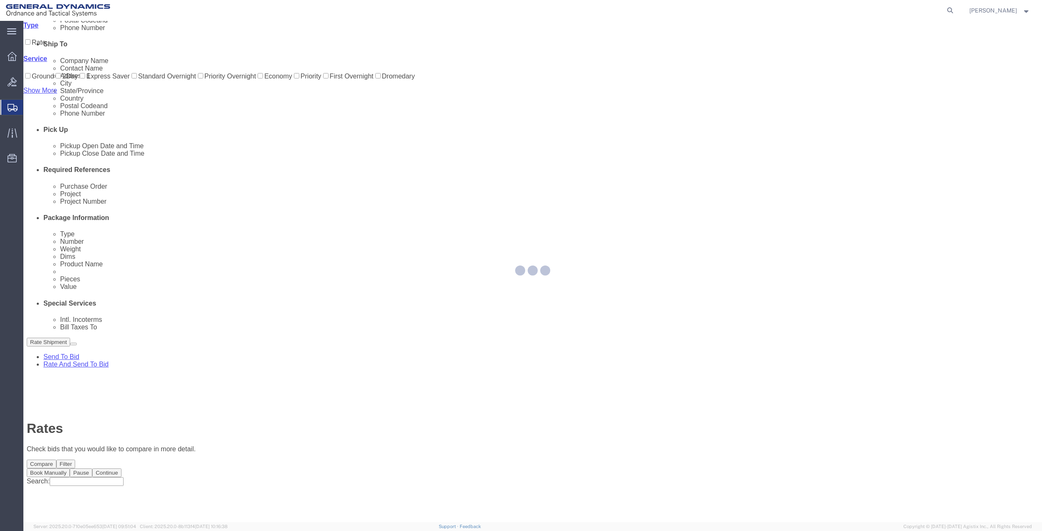
scroll to position [0, 0]
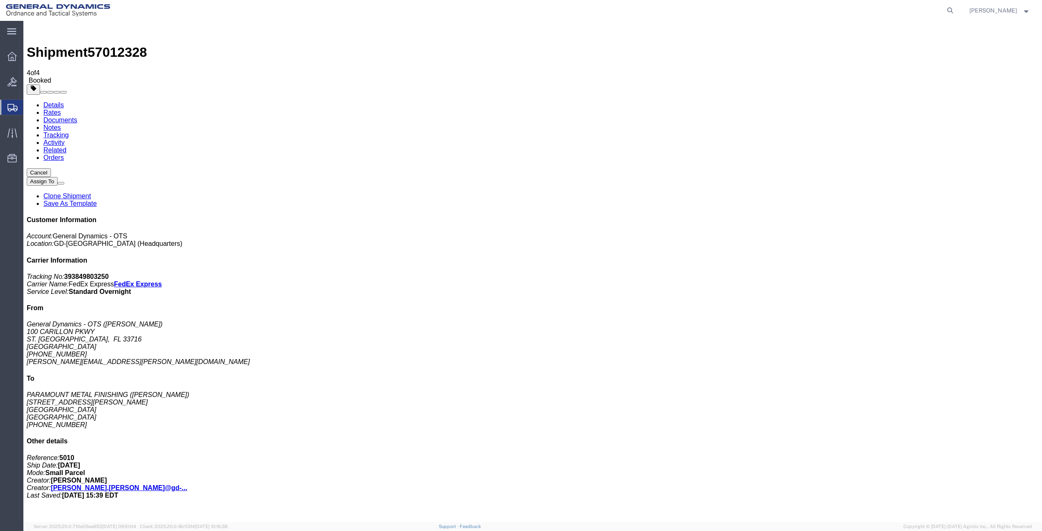
drag, startPoint x: 116, startPoint y: 164, endPoint x: 985, endPoint y: 166, distance: 869.1
